Goal: Find specific page/section: Find specific page/section

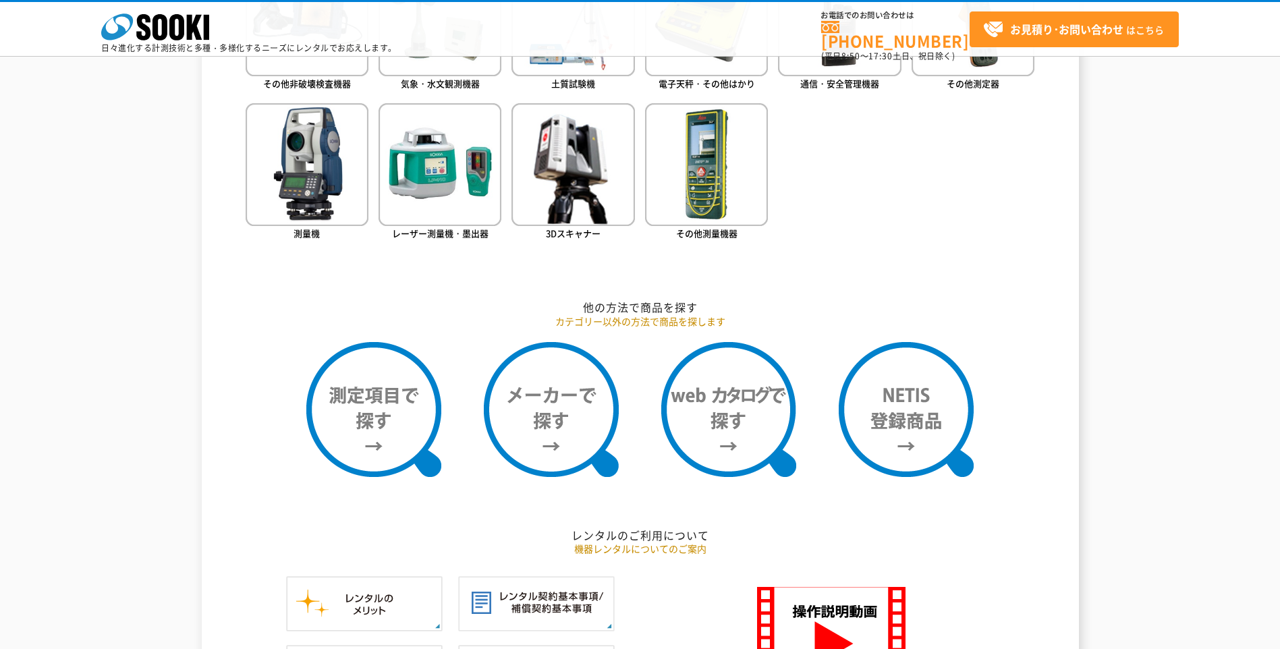
scroll to position [894, 0]
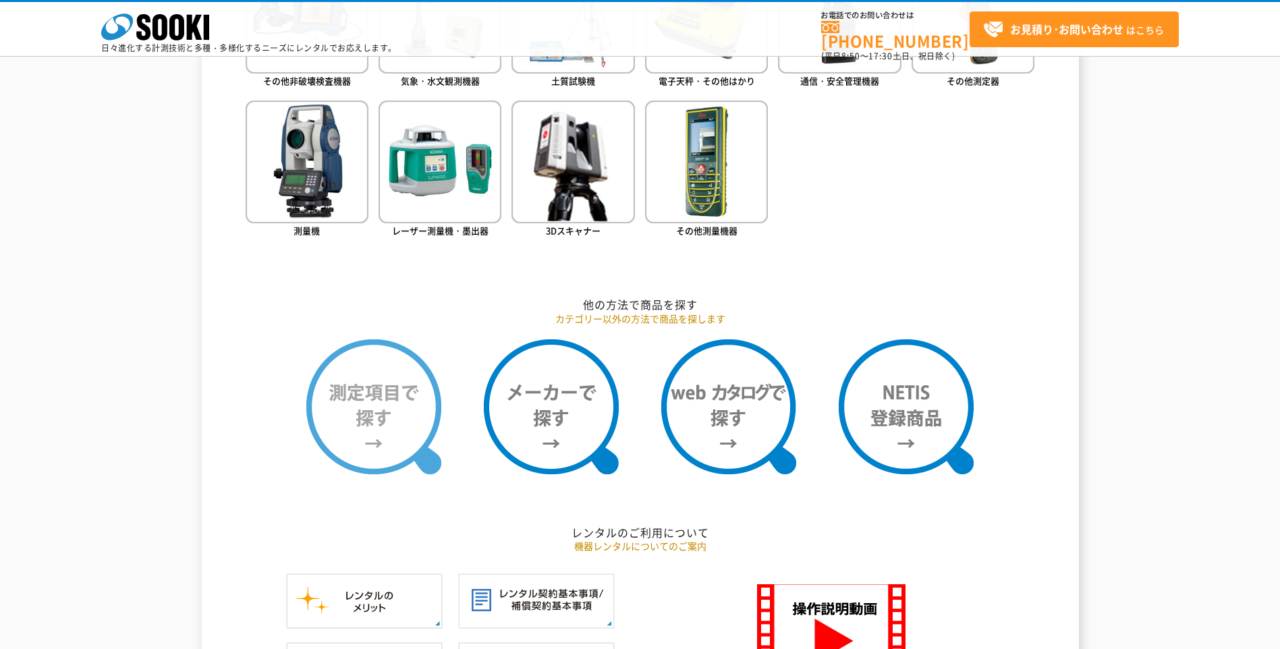
click at [358, 417] on img at bounding box center [373, 406] width 135 height 135
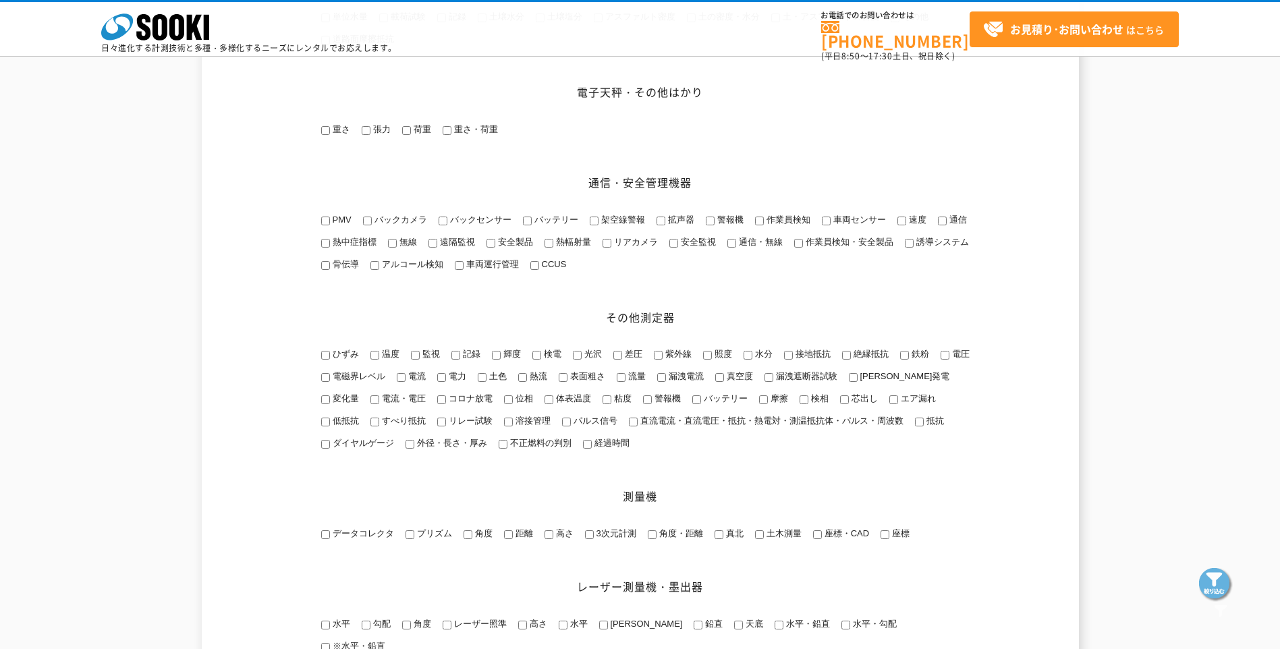
scroll to position [1457, 0]
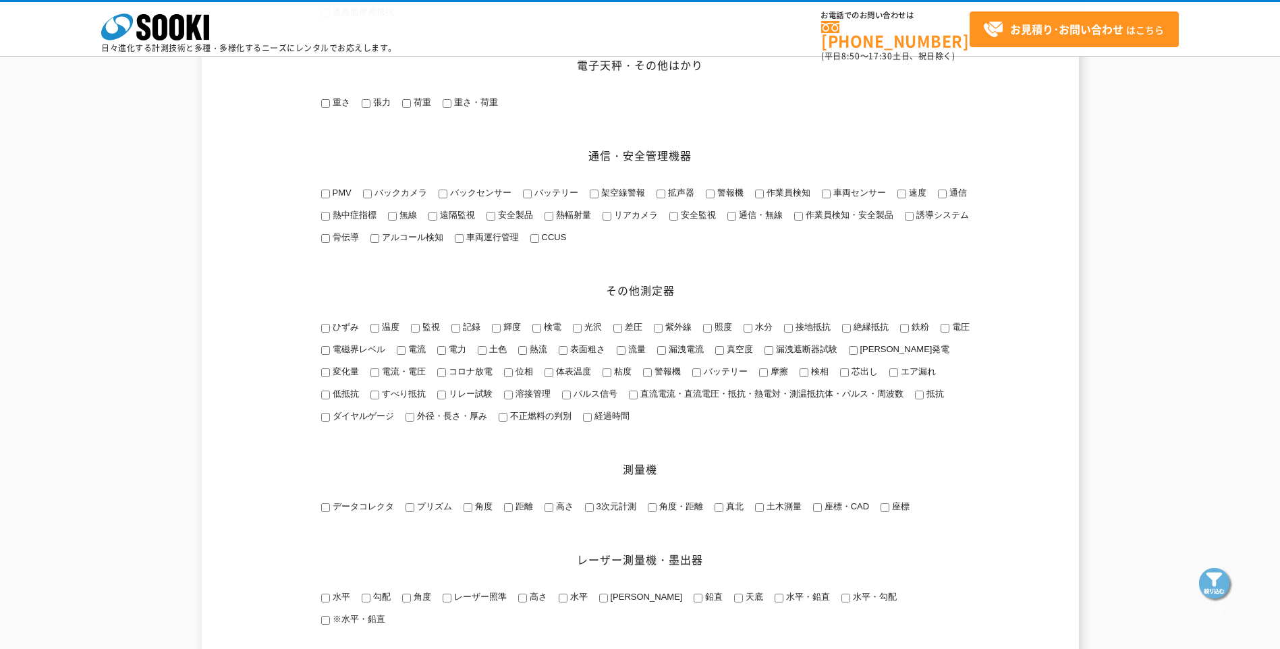
click at [915, 399] on input "抵抗" at bounding box center [919, 395] width 9 height 9
checkbox input "true"
click at [1218, 592] on img at bounding box center [1216, 585] width 34 height 34
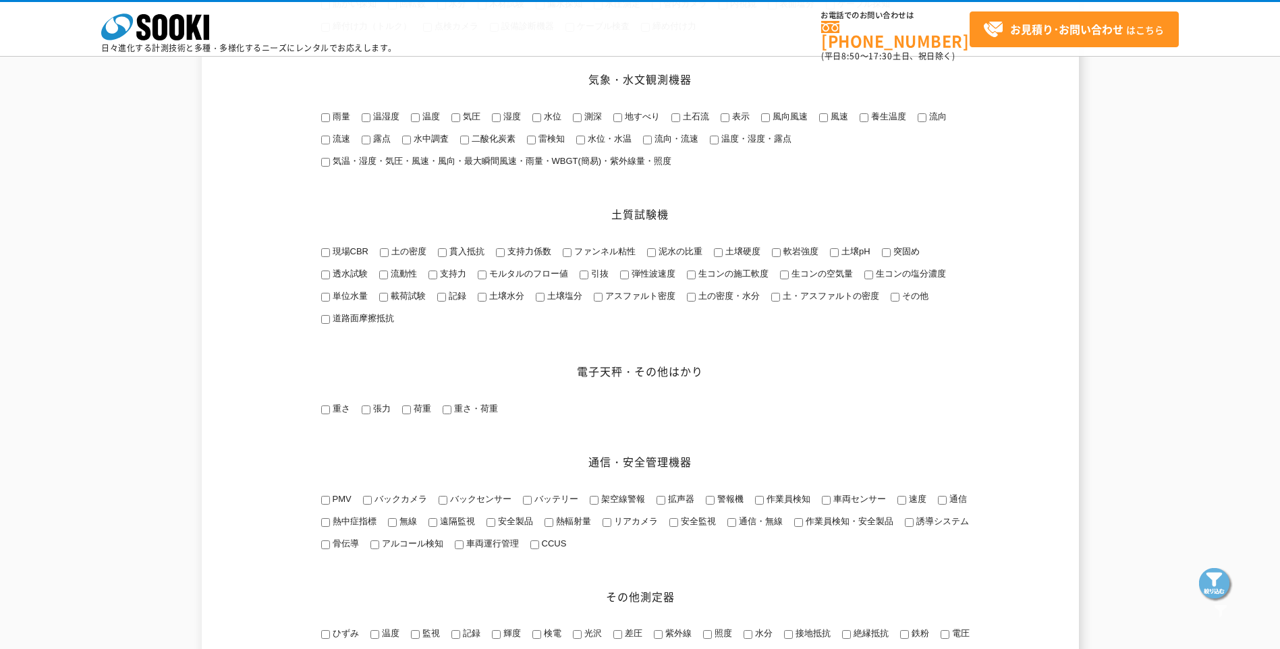
scroll to position [15, 0]
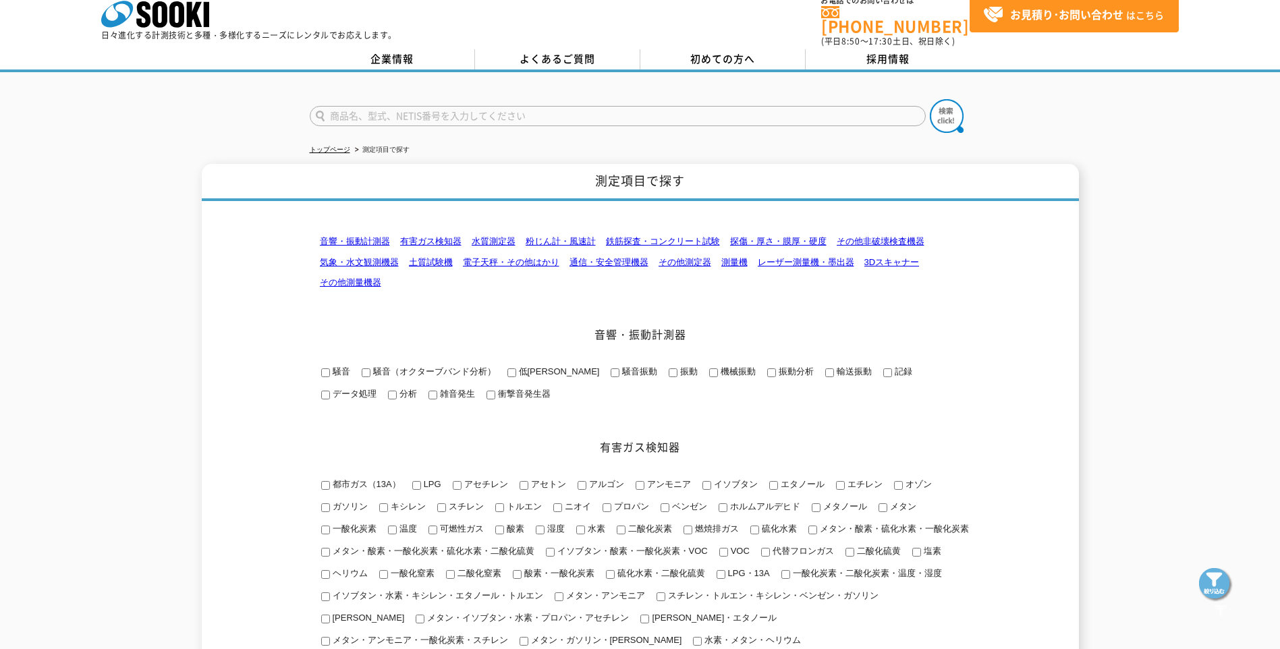
click at [439, 257] on link "土質試験機" at bounding box center [431, 262] width 44 height 10
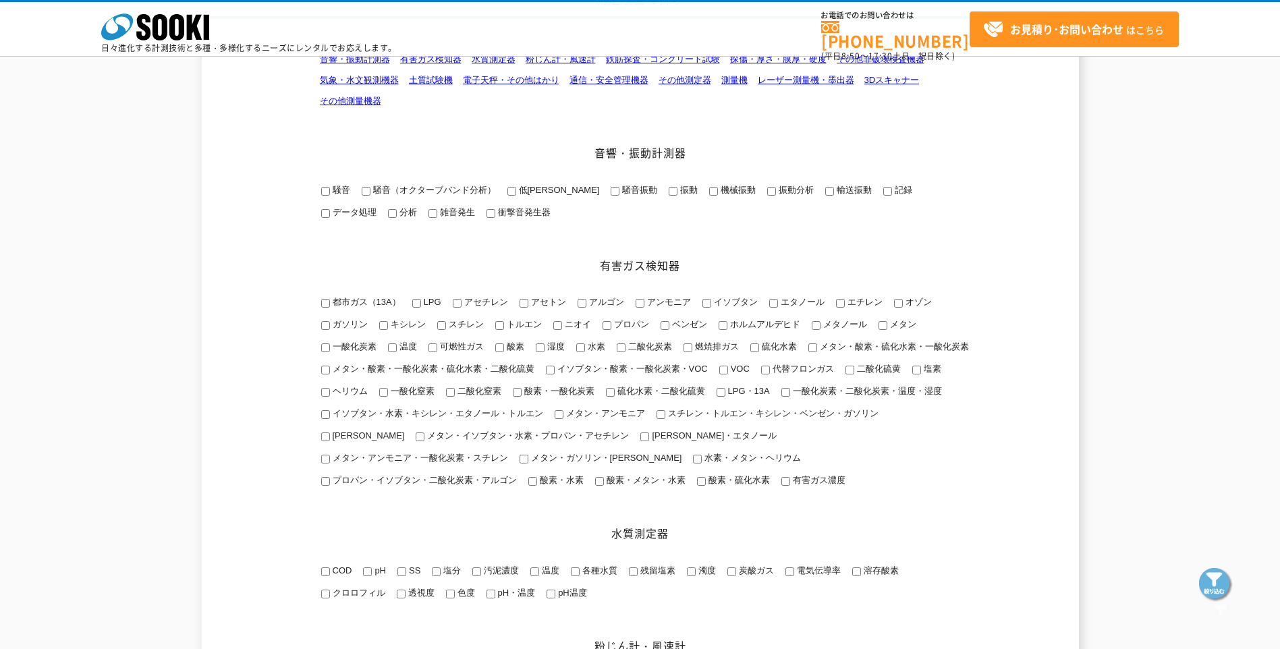
scroll to position [161, 0]
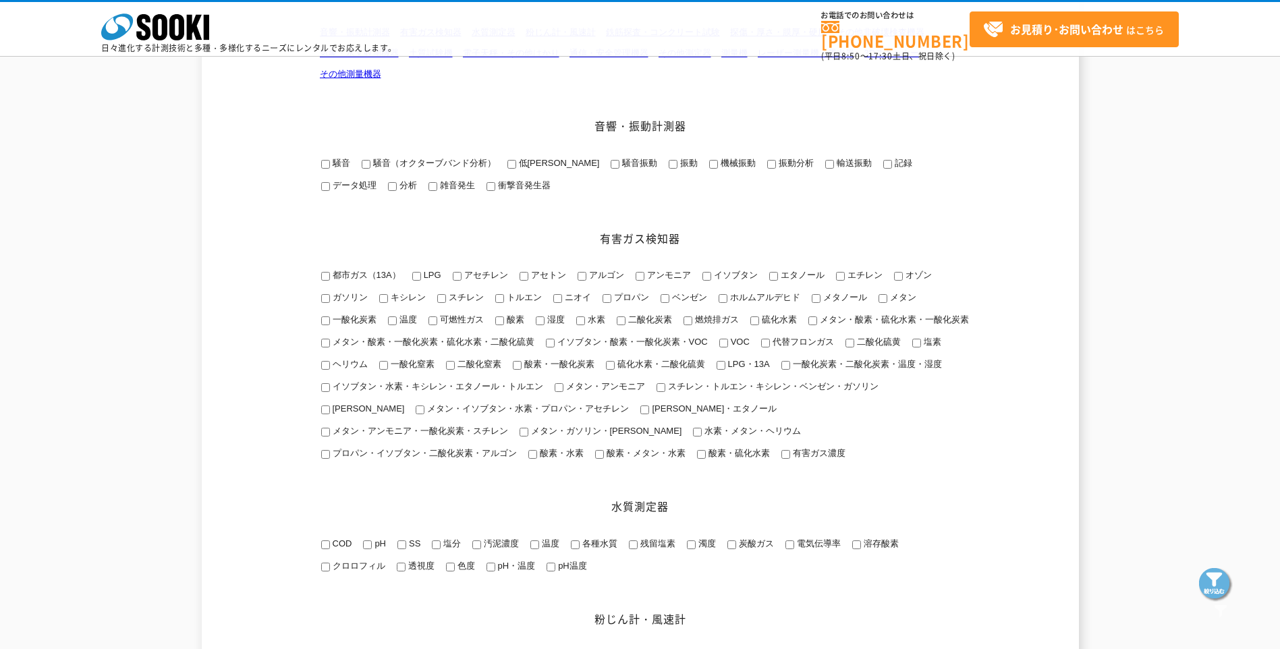
drag, startPoint x: 1252, startPoint y: 142, endPoint x: 86, endPoint y: 37, distance: 1170.0
